Goal: Transaction & Acquisition: Download file/media

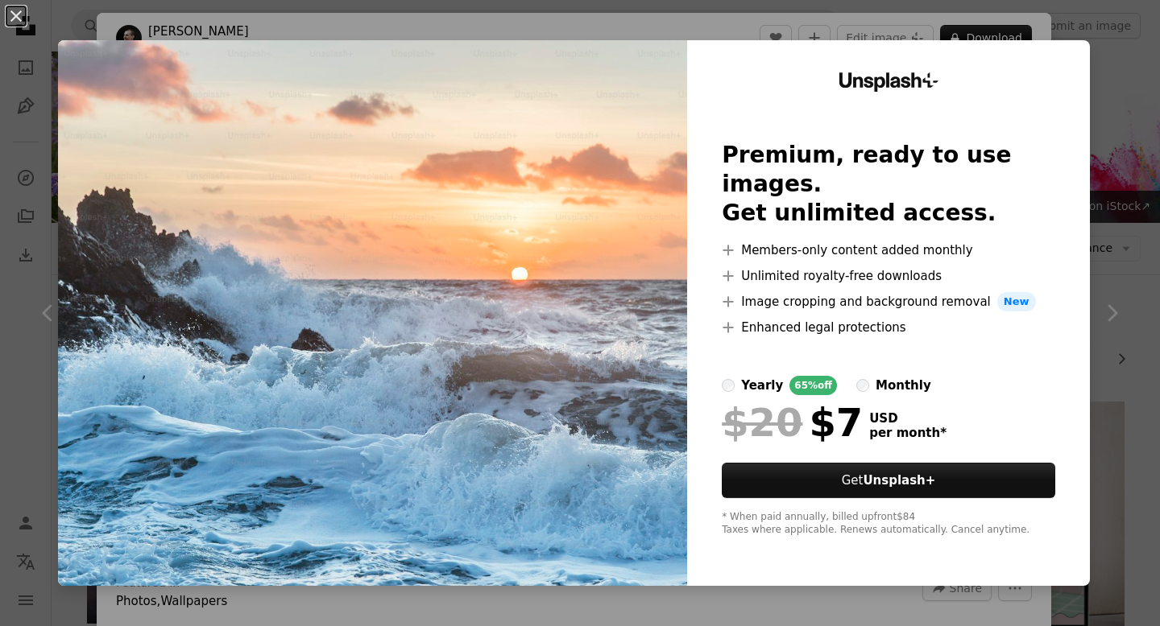
scroll to position [418, 0]
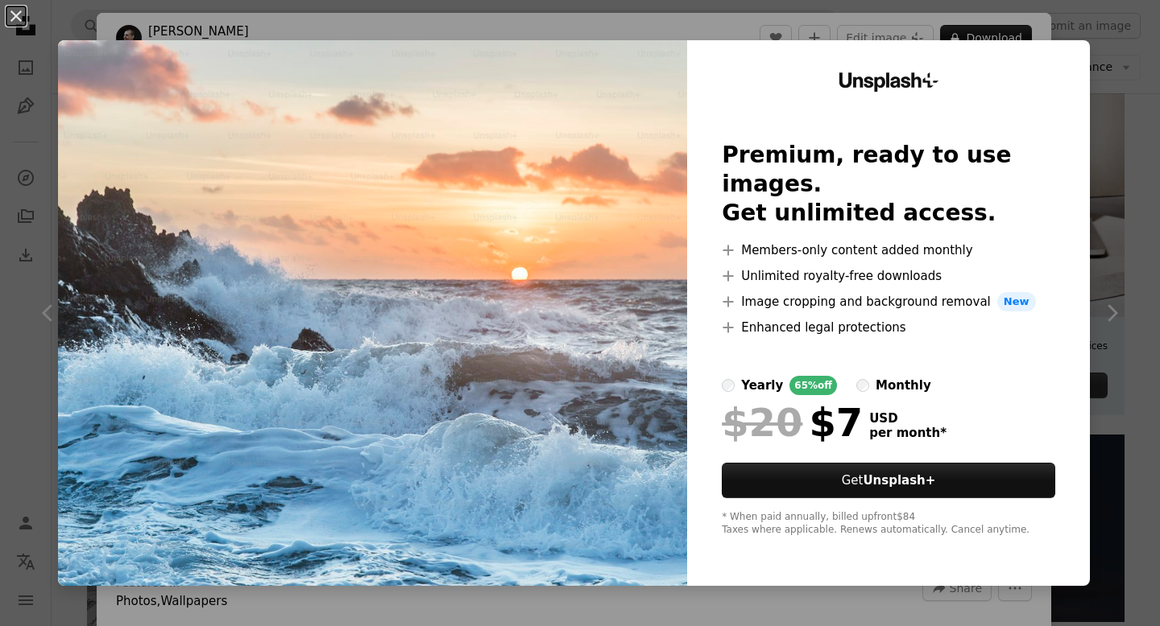
click at [989, 40] on div "Unsplash+ Premium, ready to use images. Get unlimited access. A plus sign Membe…" at bounding box center [888, 313] width 403 height 546
click at [14, 6] on button "An X shape" at bounding box center [15, 15] width 19 height 19
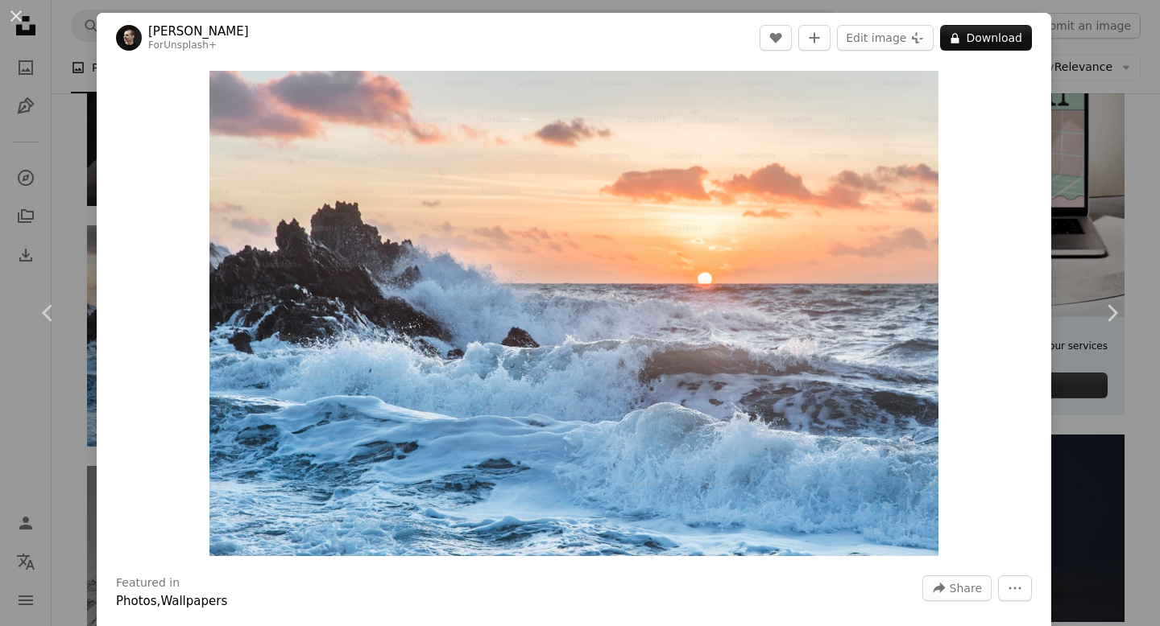
click at [1106, 439] on div "An X shape Chevron left Chevron right [PERSON_NAME] For Unsplash+ A heart A plu…" at bounding box center [580, 313] width 1160 height 626
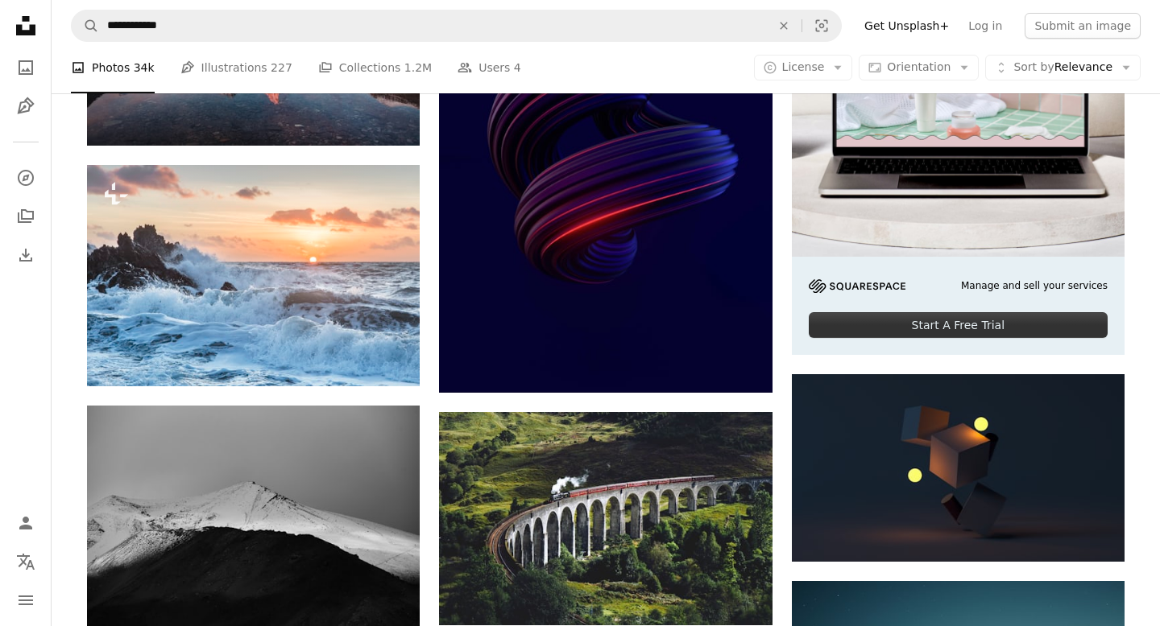
scroll to position [474, 0]
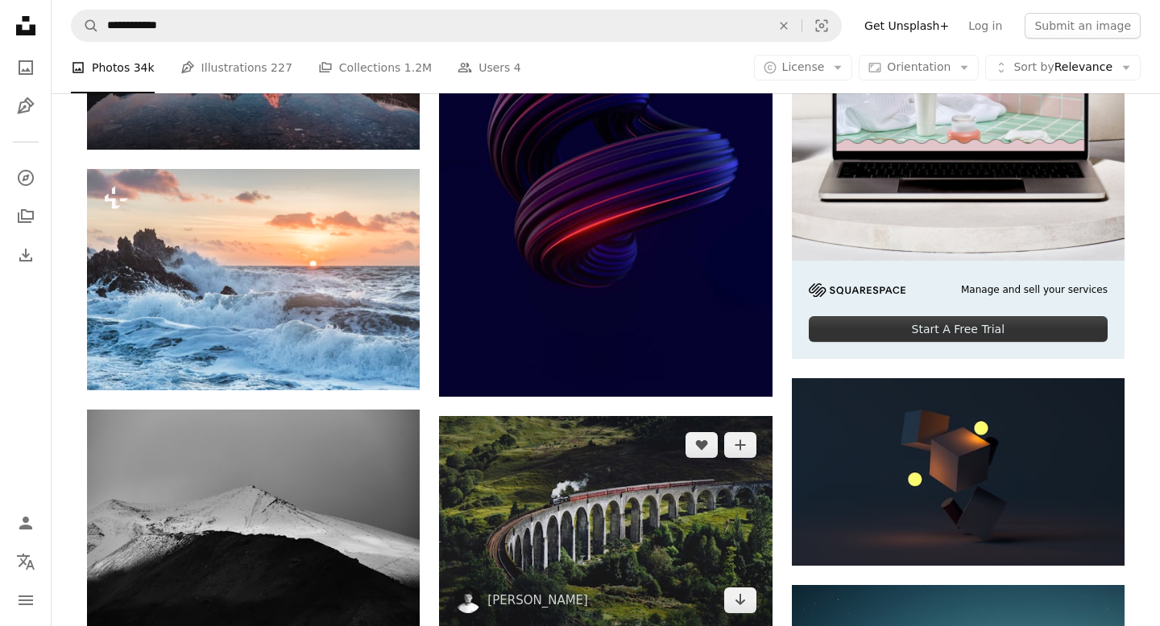
click at [557, 416] on img at bounding box center [605, 522] width 333 height 213
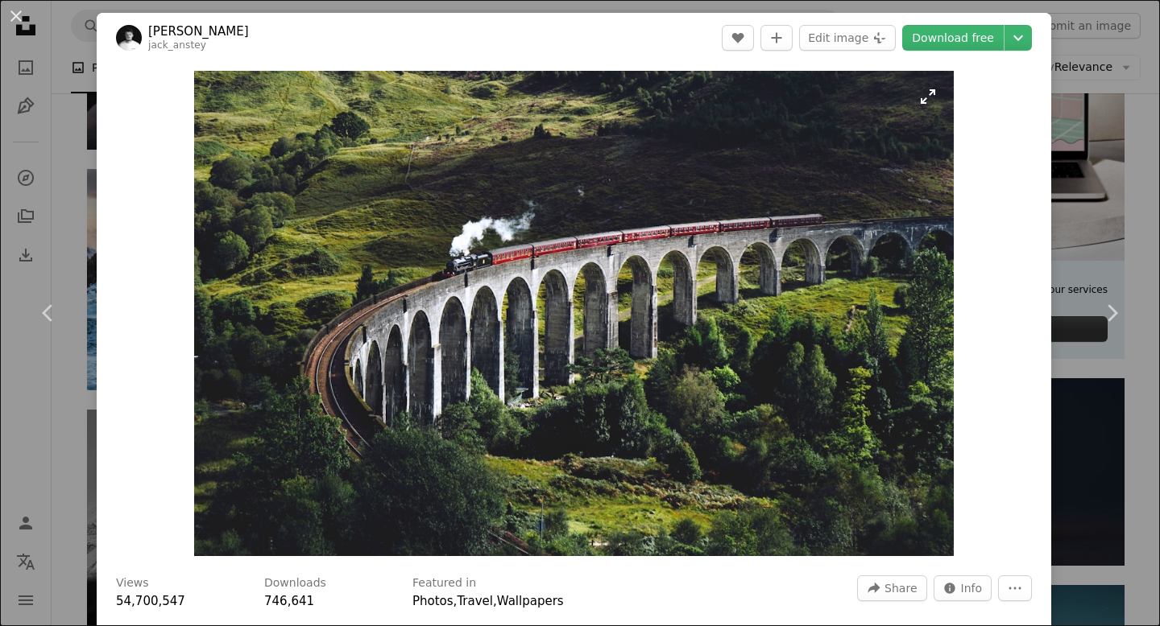
drag, startPoint x: 600, startPoint y: 265, endPoint x: 454, endPoint y: 296, distance: 149.1
click at [454, 296] on img "Zoom in on this image" at bounding box center [573, 314] width 759 height 486
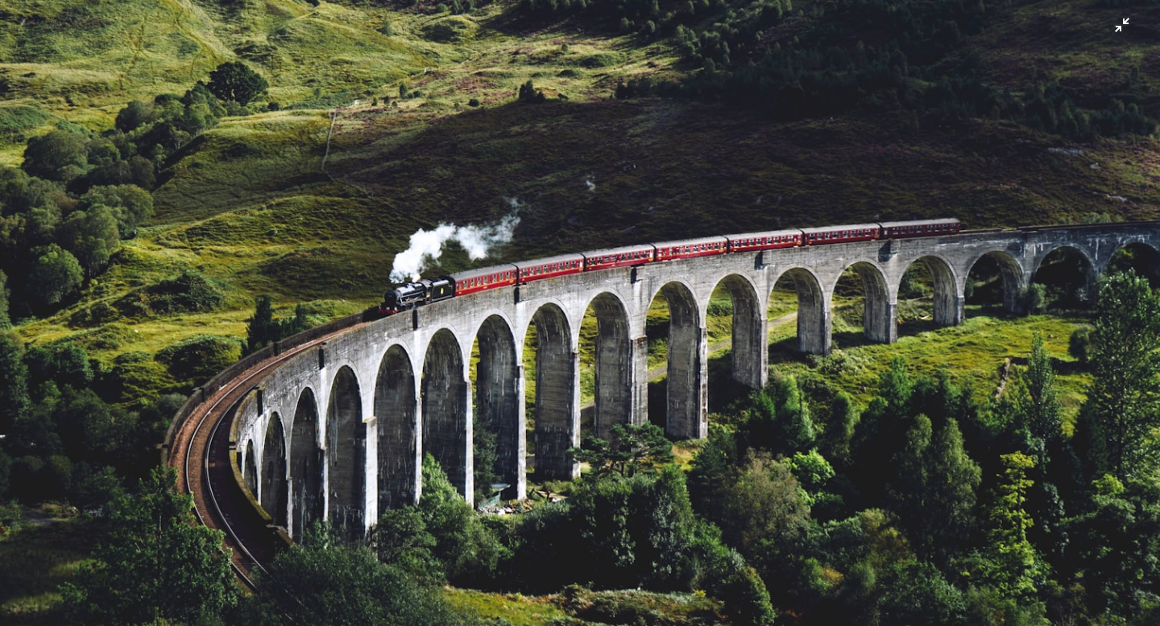
scroll to position [58, 0]
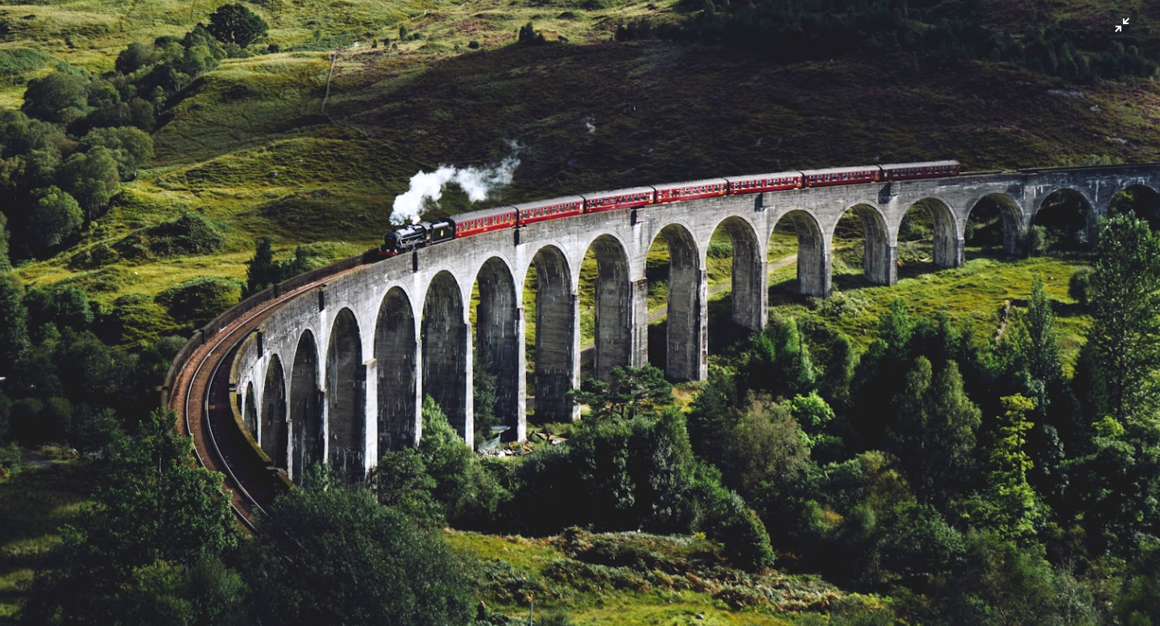
click at [431, 240] on img "Zoom out on this image" at bounding box center [579, 312] width 1161 height 742
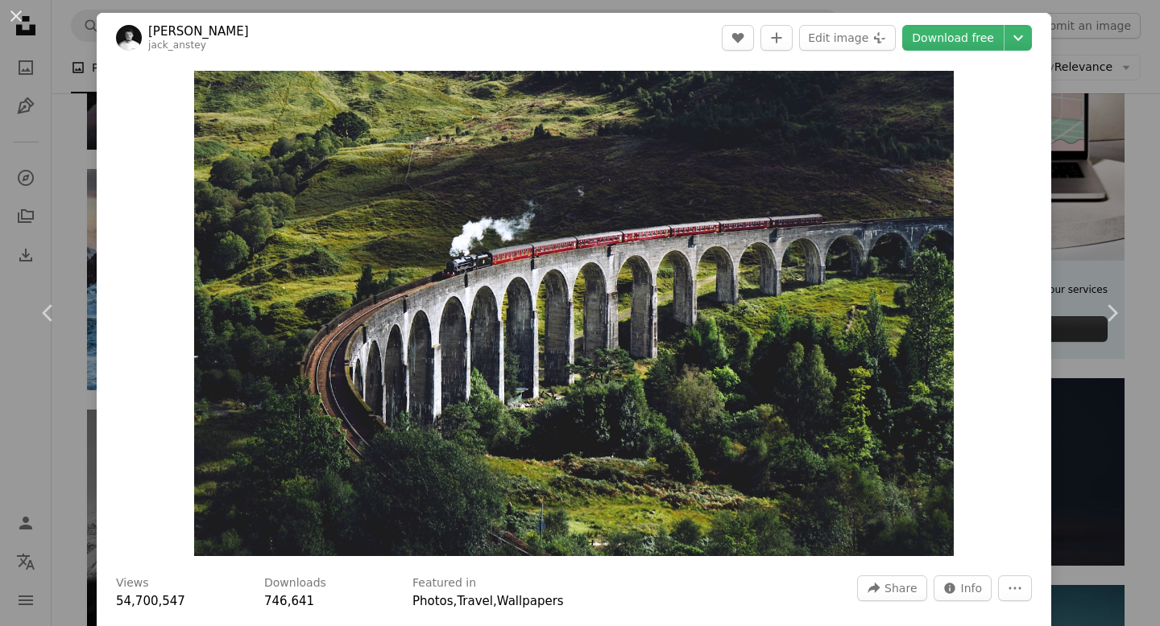
click at [1118, 472] on div "An X shape Chevron left Chevron right [PERSON_NAME] jack_anstey A heart A plus …" at bounding box center [580, 313] width 1160 height 626
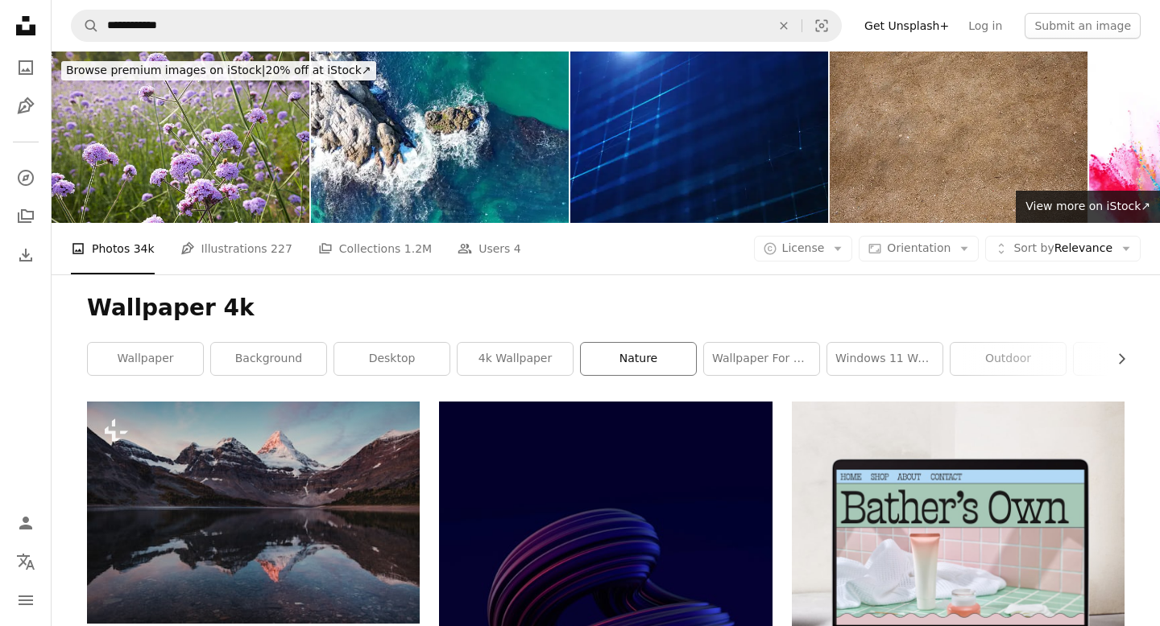
click at [679, 343] on link "nature" at bounding box center [638, 359] width 115 height 32
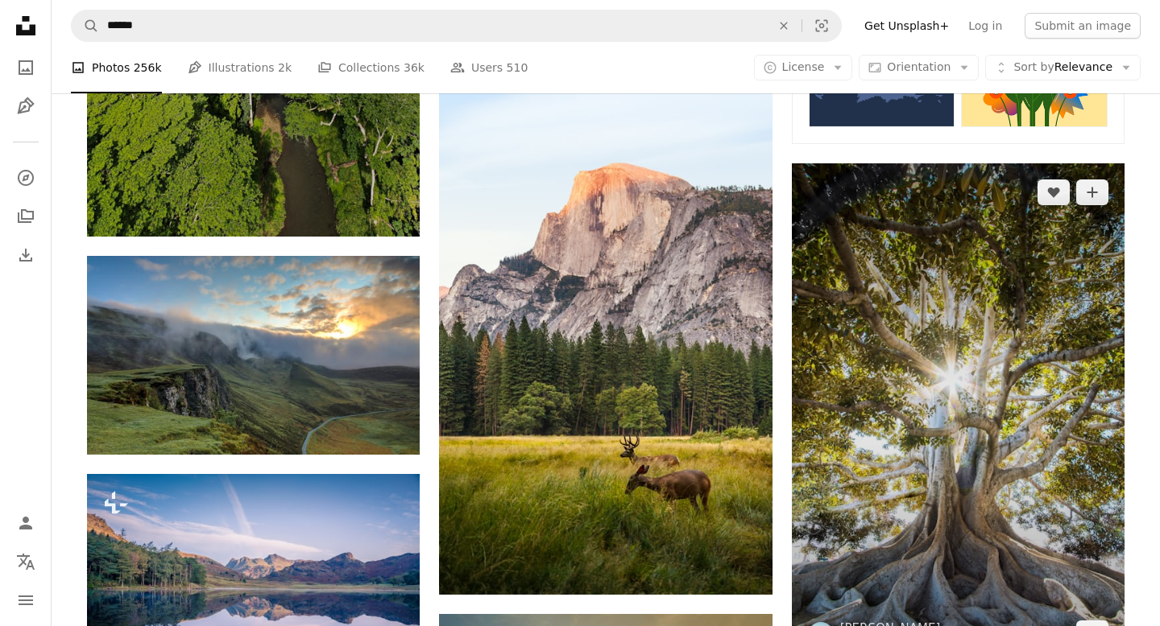
scroll to position [697, 0]
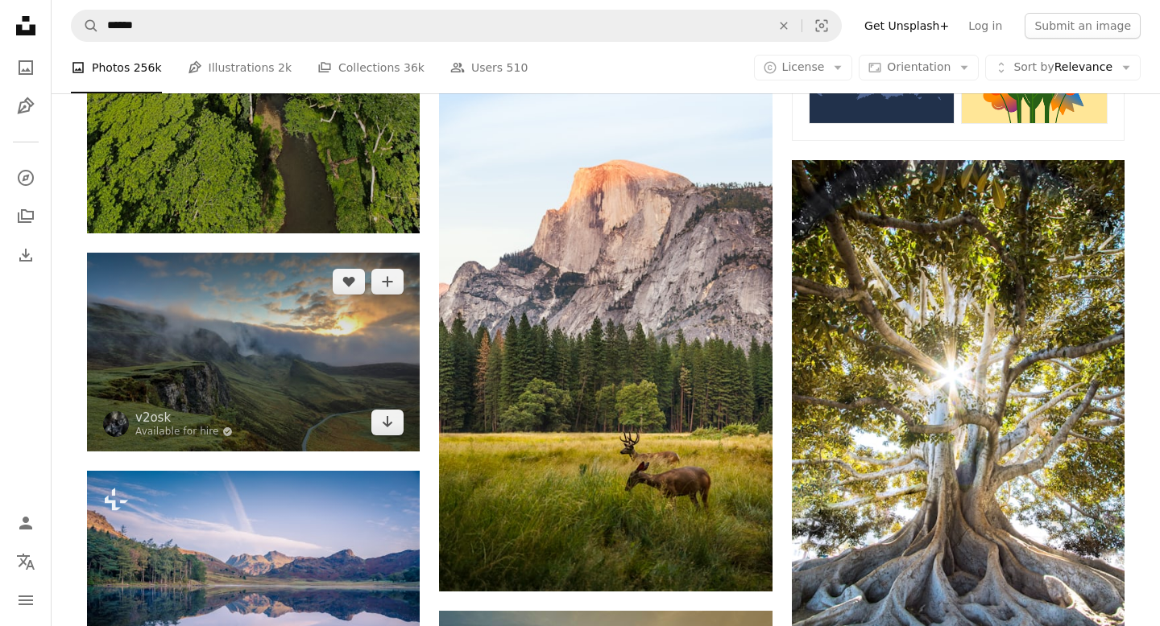
click at [269, 407] on img at bounding box center [253, 352] width 333 height 198
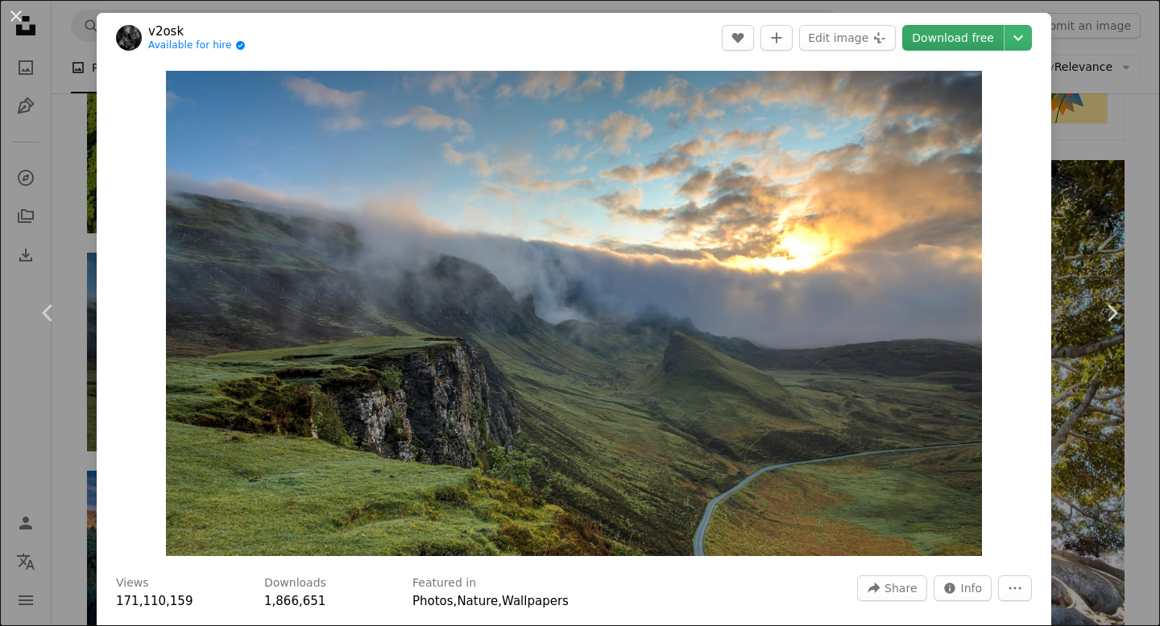
click at [976, 31] on link "Download free" at bounding box center [952, 38] width 101 height 26
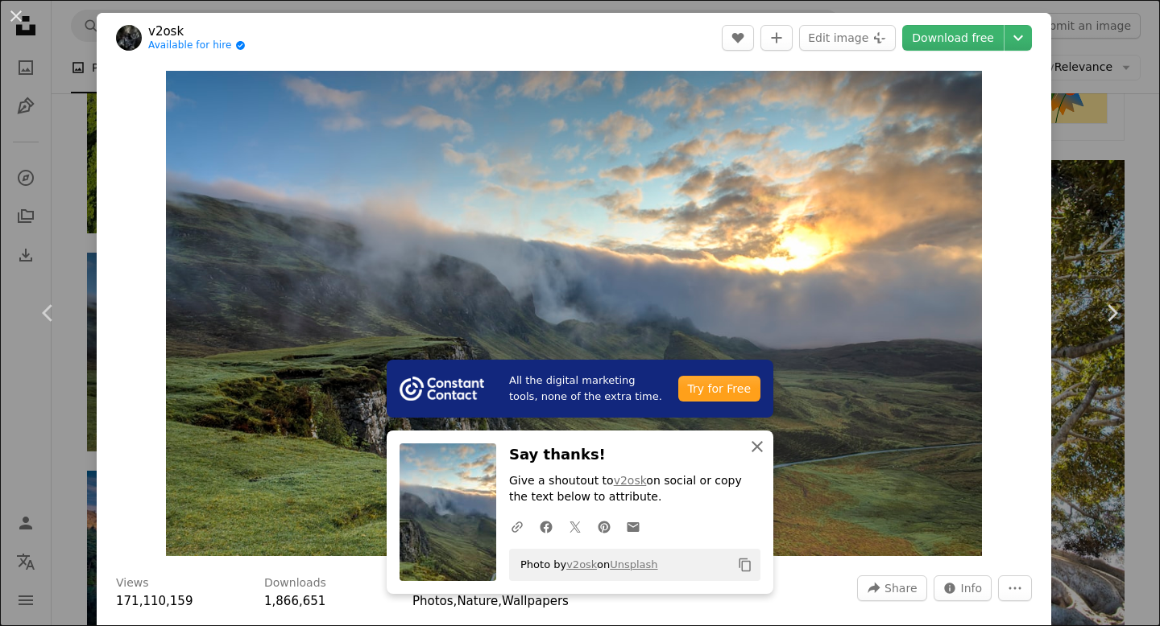
click at [765, 447] on icon "An X shape" at bounding box center [756, 446] width 19 height 19
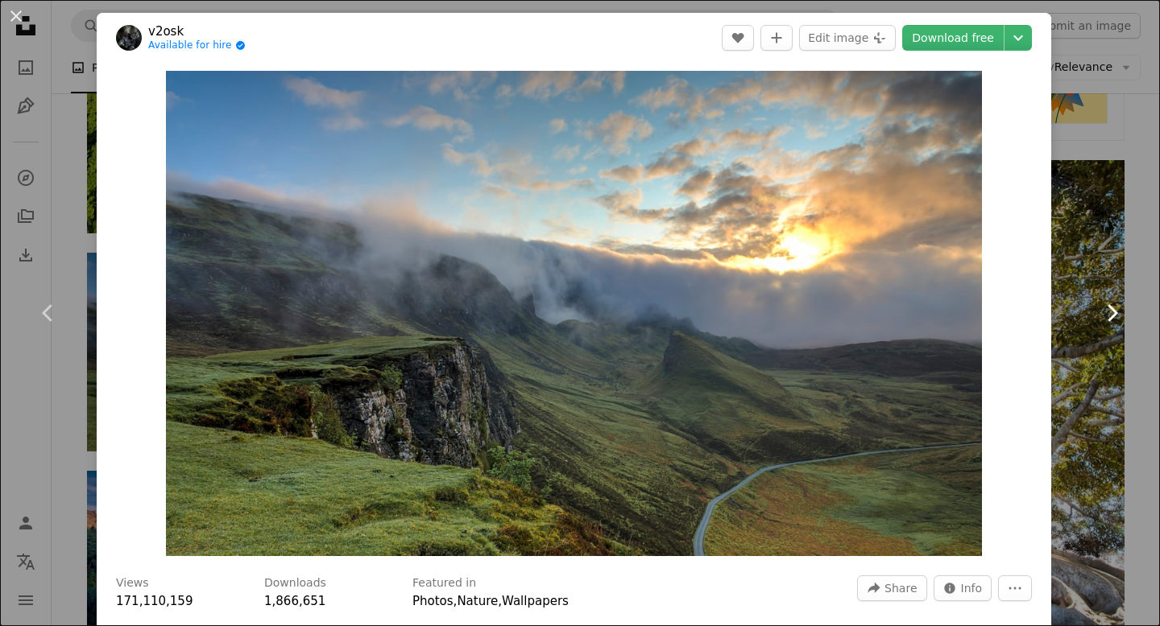
click at [1085, 254] on link "Chevron right" at bounding box center [1111, 313] width 97 height 155
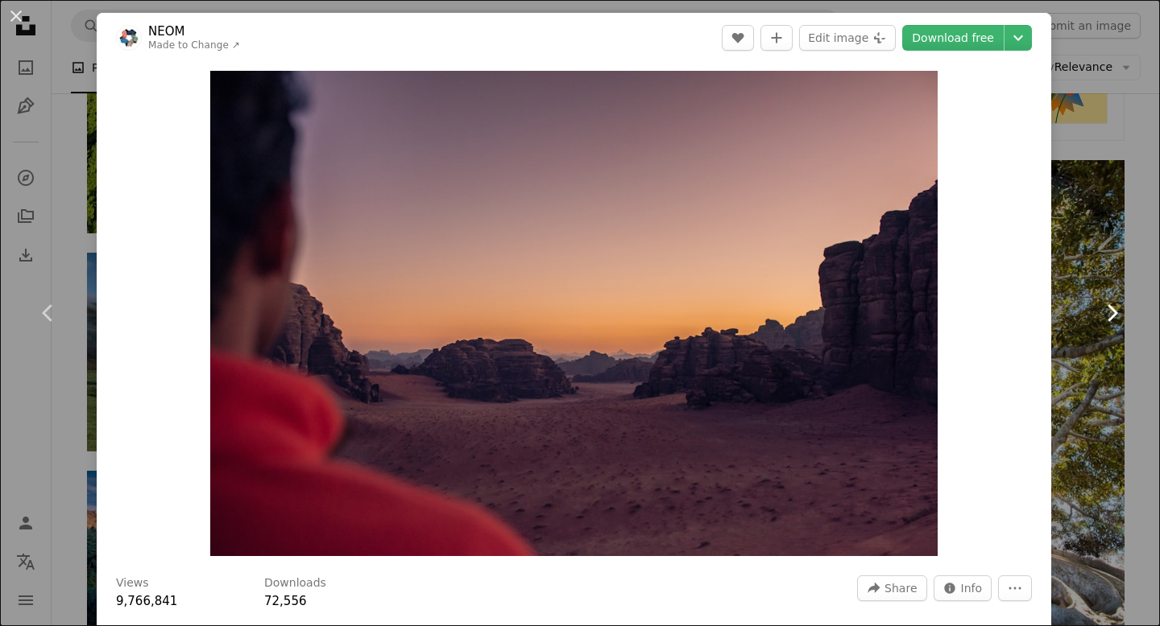
click at [1085, 254] on link "Chevron right" at bounding box center [1111, 313] width 97 height 155
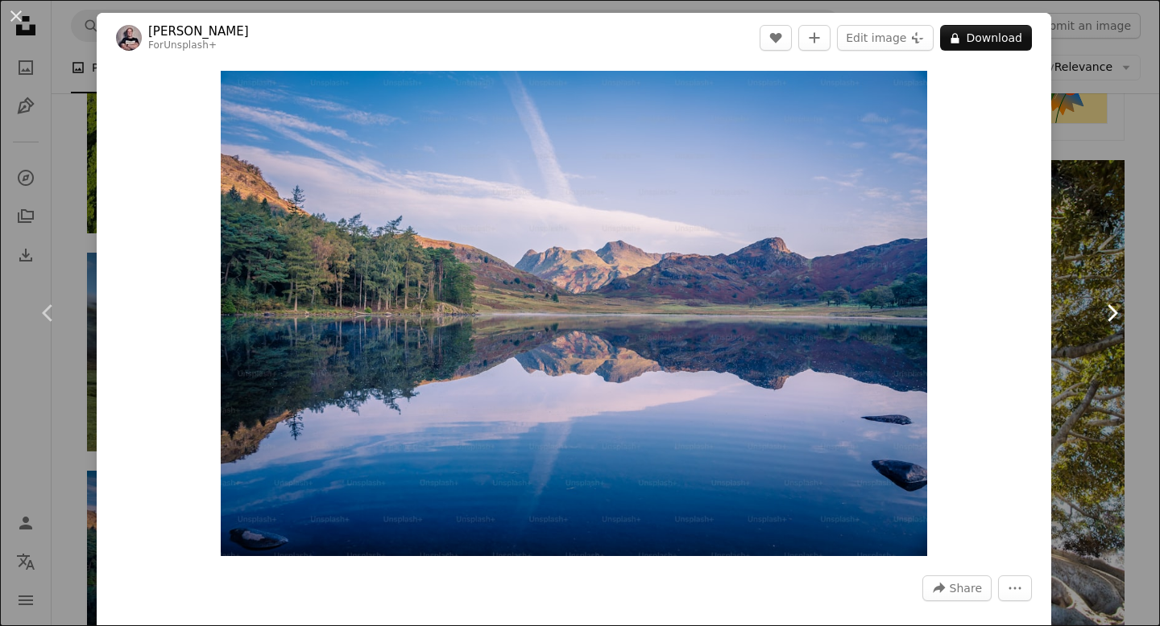
click at [1082, 252] on link "Chevron right" at bounding box center [1111, 313] width 97 height 155
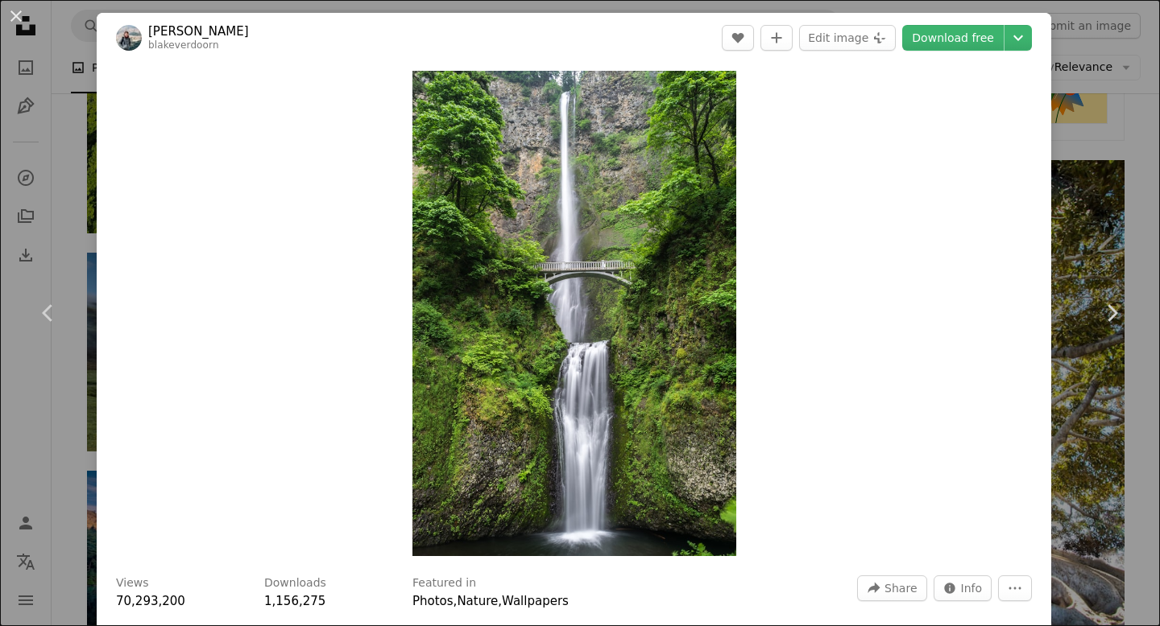
click at [1107, 227] on div "An X shape Chevron left Chevron right [PERSON_NAME] blakeverdoorn A heart A plu…" at bounding box center [580, 313] width 1160 height 626
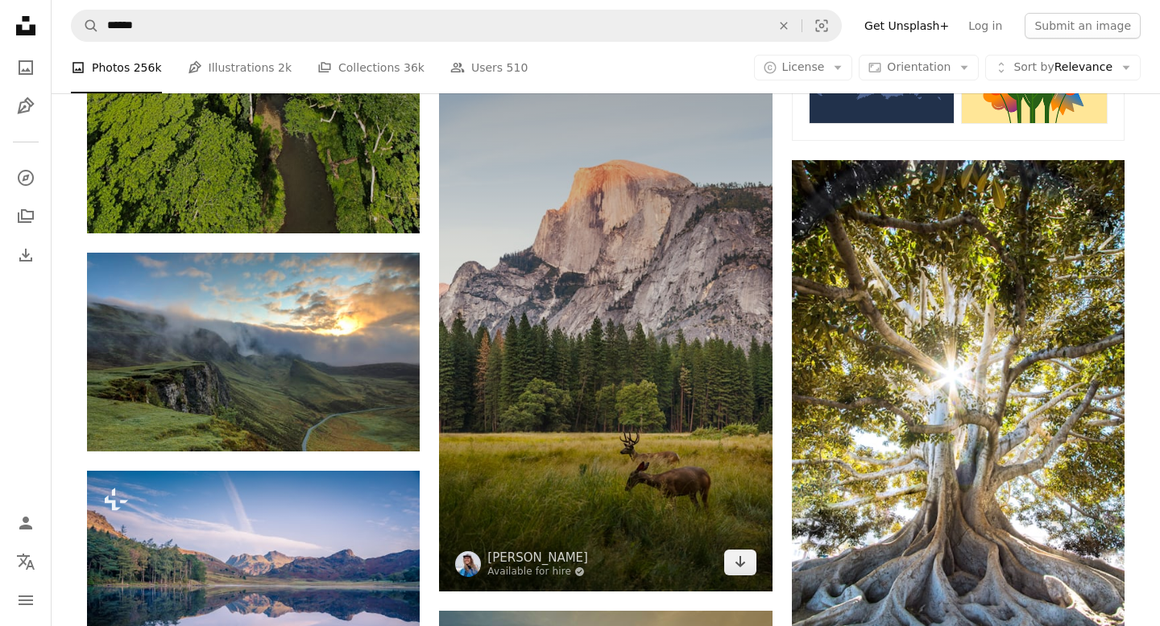
click at [631, 398] on img at bounding box center [605, 317] width 333 height 549
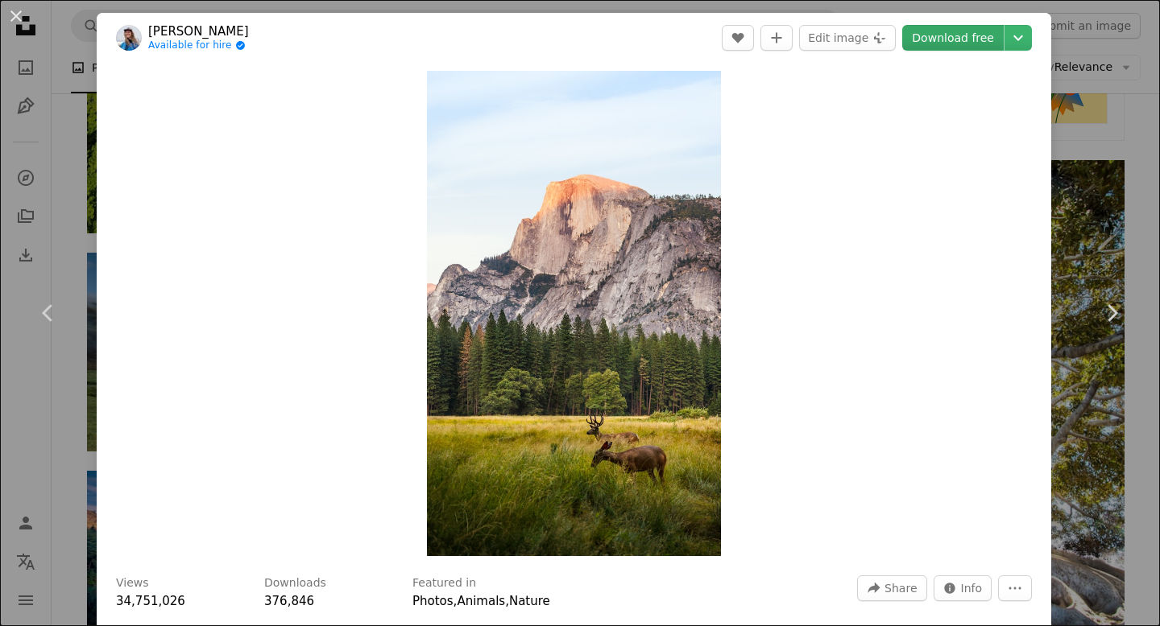
click at [978, 46] on link "Download free" at bounding box center [952, 38] width 101 height 26
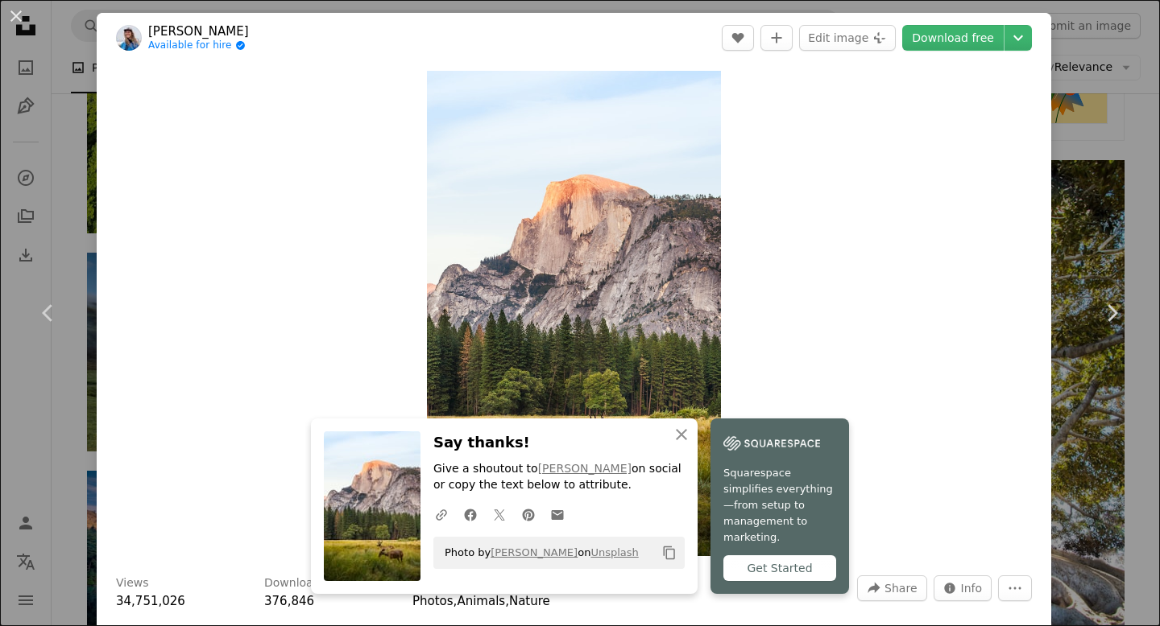
click at [1149, 188] on div "An X shape Chevron left Chevron right An X shape Close Say thanks! Give a shout…" at bounding box center [580, 313] width 1160 height 626
